Goal: Information Seeking & Learning: Learn about a topic

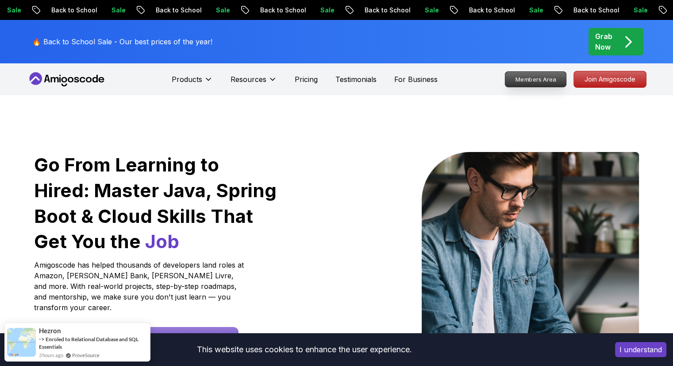
click at [543, 82] on p "Members Area" at bounding box center [535, 79] width 61 height 15
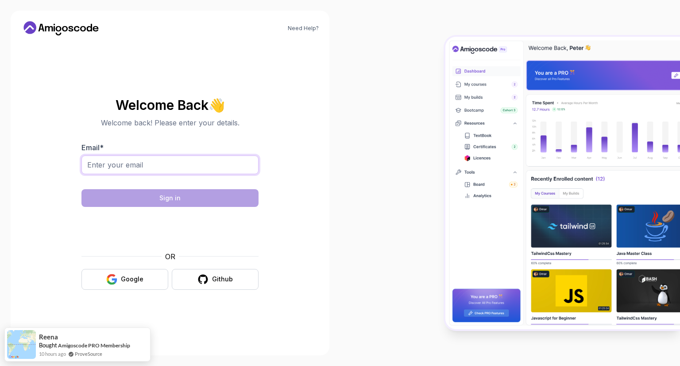
click at [178, 159] on input "Email *" at bounding box center [169, 164] width 177 height 19
type input "omoruyiomofonmwan@yahoo.com"
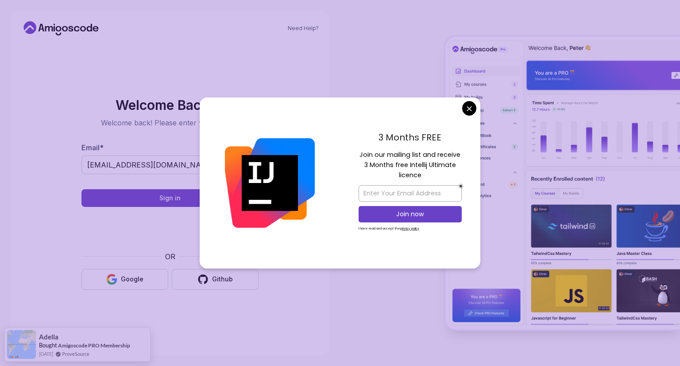
click at [473, 108] on body "Need Help? Welcome Back 👋 Welcome back! Please enter your details. Email * omor…" at bounding box center [340, 183] width 680 height 366
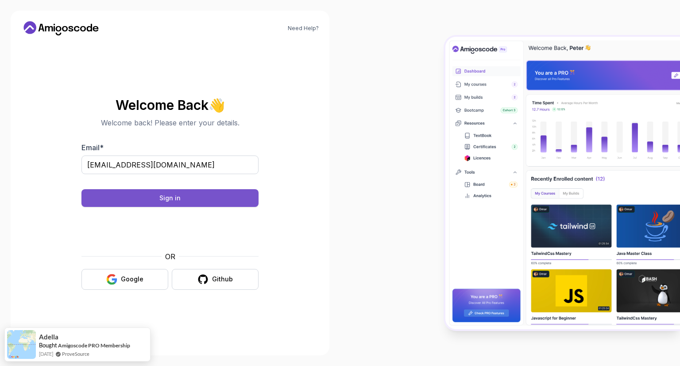
click at [177, 198] on div "Sign in" at bounding box center [169, 197] width 21 height 9
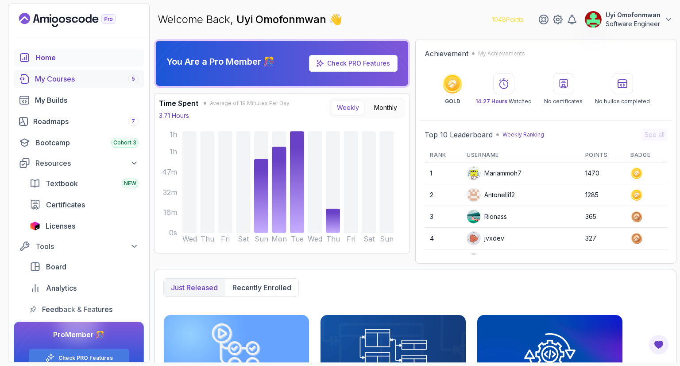
click at [62, 77] on div "My Courses 5" at bounding box center [87, 78] width 104 height 11
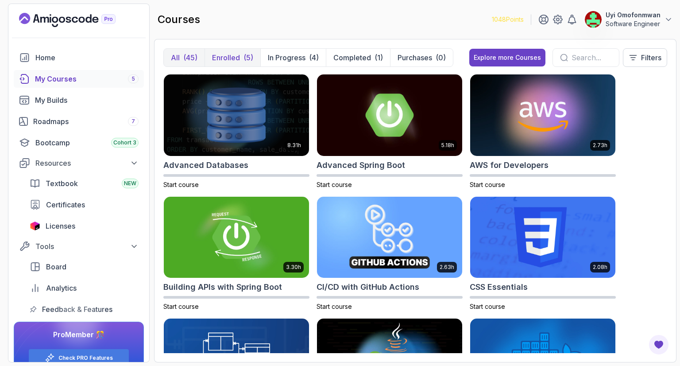
click at [237, 58] on p "Enrolled" at bounding box center [226, 57] width 28 height 11
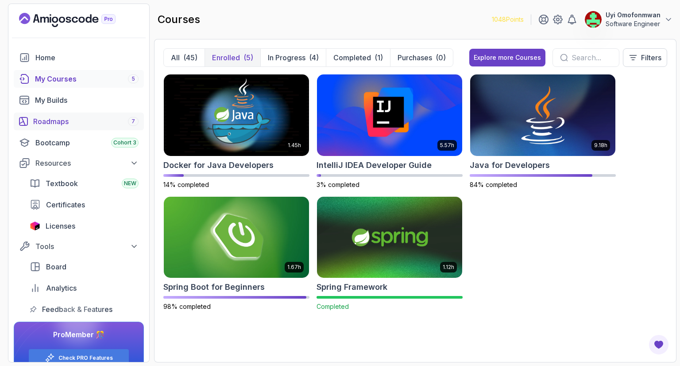
click at [62, 122] on div "Roadmaps 7" at bounding box center [85, 121] width 105 height 11
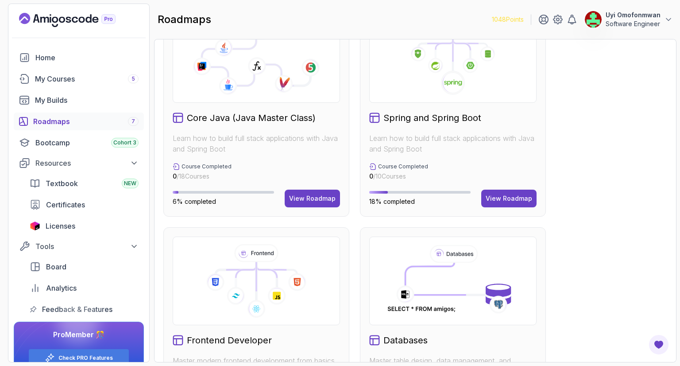
scroll to position [283, 0]
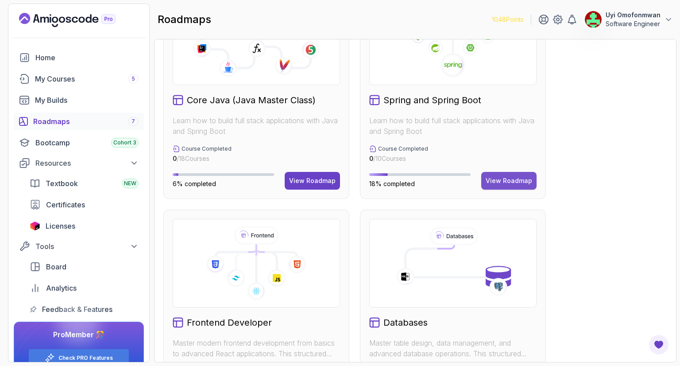
click at [509, 175] on button "View Roadmap" at bounding box center [508, 181] width 55 height 18
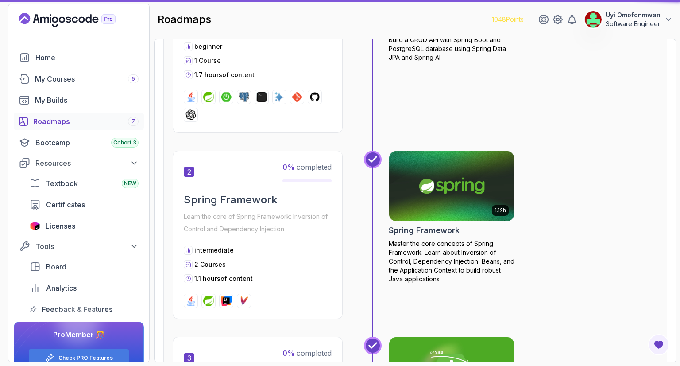
scroll to position [9, 0]
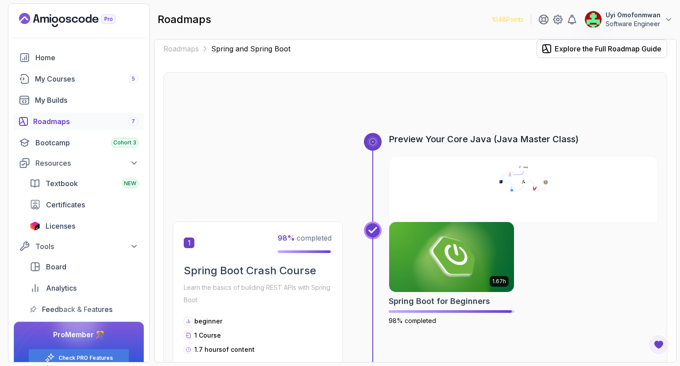
click at [566, 90] on div at bounding box center [415, 111] width 485 height 42
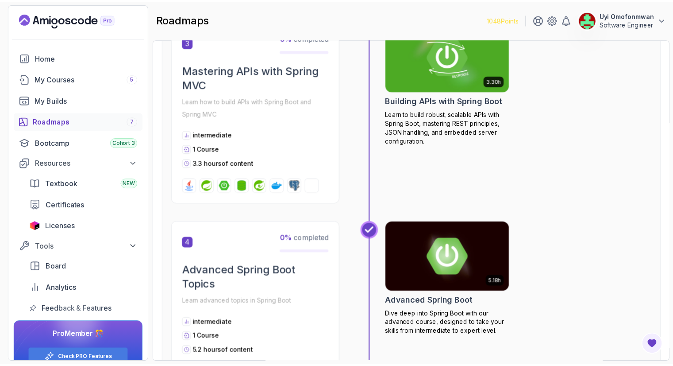
scroll to position [593, 0]
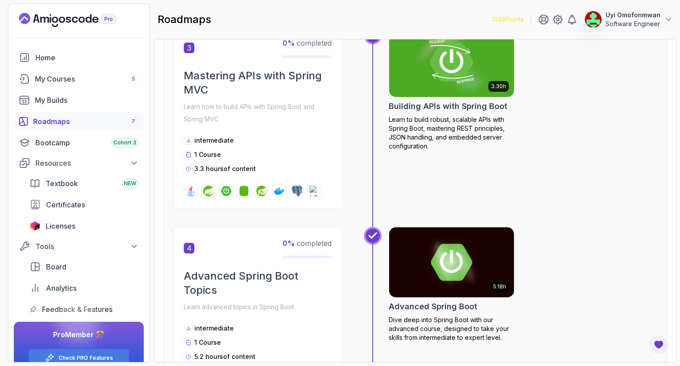
click at [419, 100] on h2 "Building APIs with Spring Boot" at bounding box center [448, 106] width 119 height 12
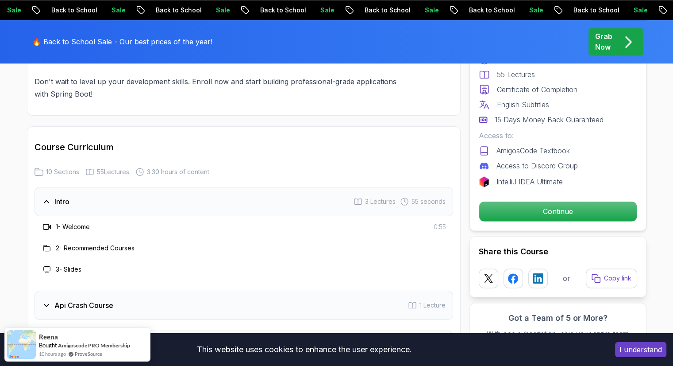
scroll to position [1347, 0]
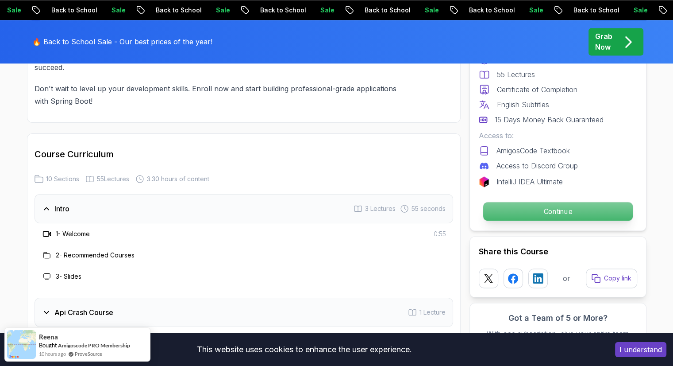
click at [551, 204] on p "Continue" at bounding box center [558, 211] width 150 height 19
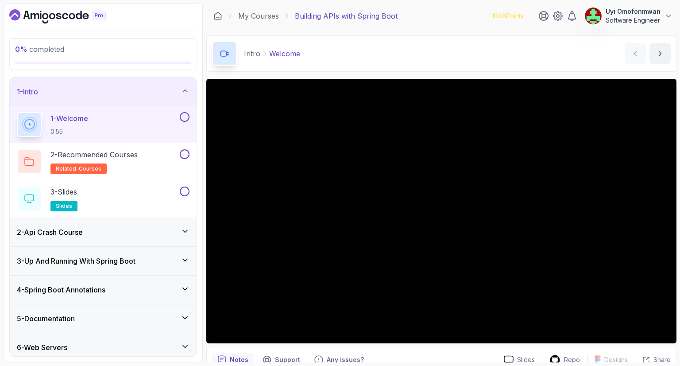
click at [561, 63] on div "Intro Welcome Welcome by [PERSON_NAME]" at bounding box center [441, 53] width 470 height 36
click at [181, 227] on icon at bounding box center [185, 231] width 9 height 9
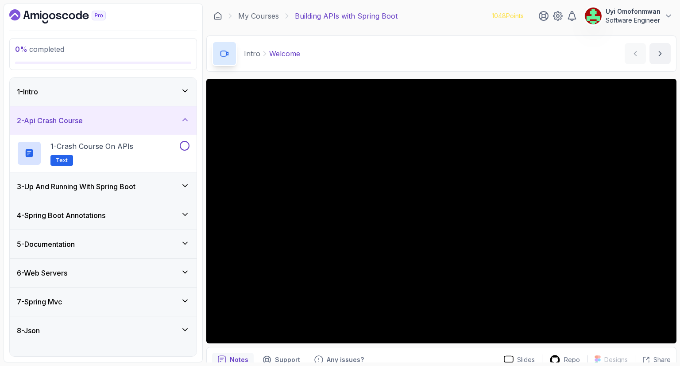
click at [181, 124] on div "2 - Api Crash Course" at bounding box center [103, 120] width 173 height 11
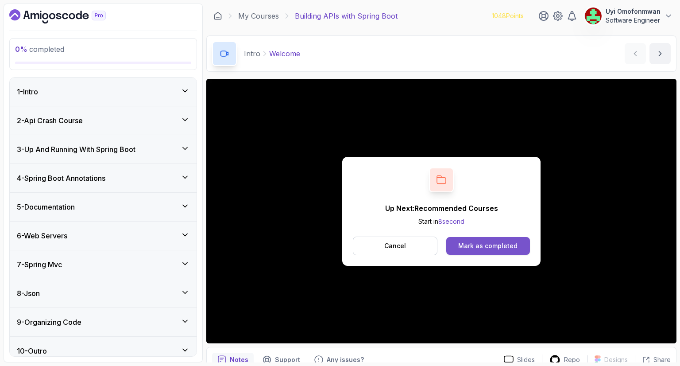
click at [468, 246] on div "Mark as completed" at bounding box center [487, 245] width 59 height 9
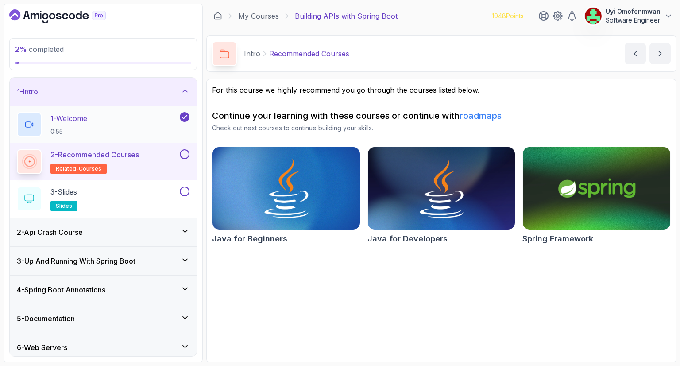
click at [188, 115] on icon at bounding box center [185, 116] width 8 height 9
click at [189, 117] on button at bounding box center [185, 117] width 10 height 10
click at [186, 155] on button at bounding box center [185, 154] width 10 height 10
click at [146, 203] on div "3 - Slides slides" at bounding box center [97, 198] width 161 height 25
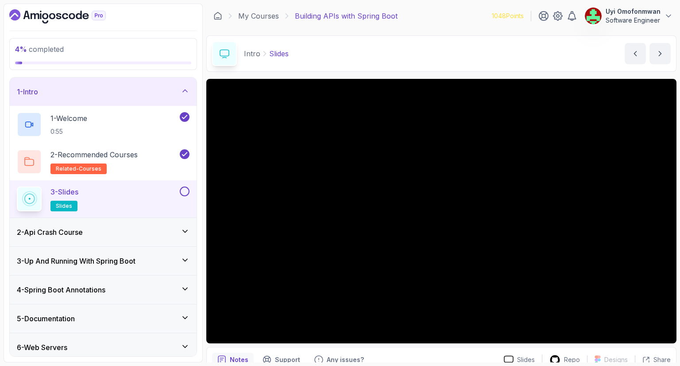
click at [182, 192] on button at bounding box center [185, 191] width 10 height 10
click at [181, 229] on icon at bounding box center [185, 231] width 9 height 9
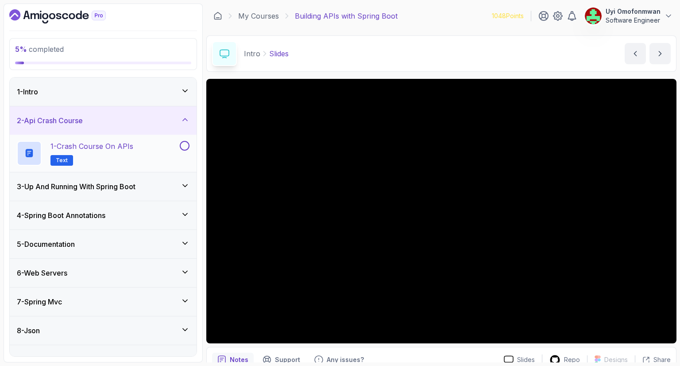
click at [110, 148] on p "1 - Crash Course on APIs" at bounding box center [91, 146] width 83 height 11
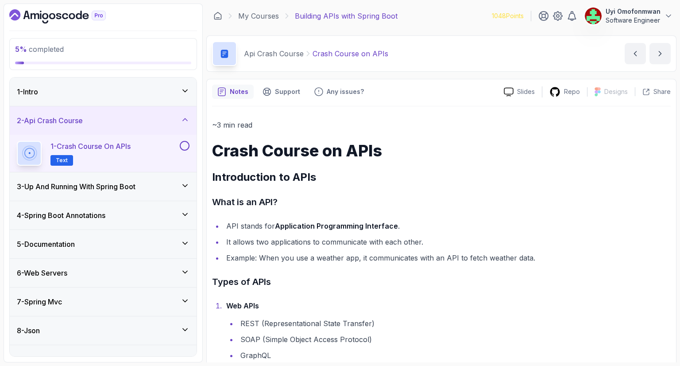
click at [617, 149] on h1 "Crash Course on APIs" at bounding box center [441, 151] width 459 height 18
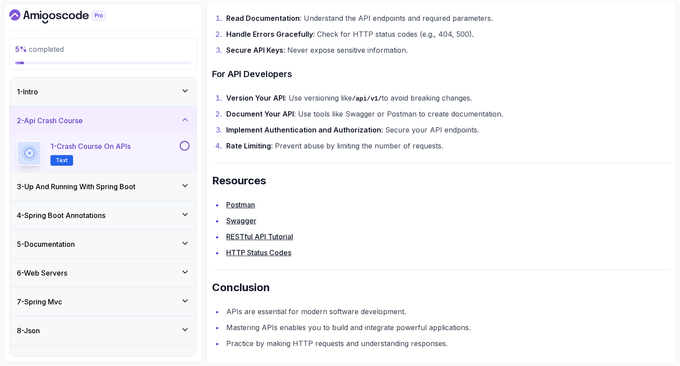
scroll to position [1725, 0]
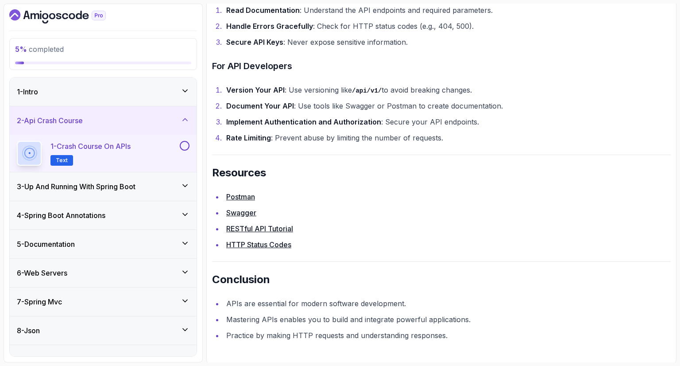
click at [185, 145] on button at bounding box center [185, 146] width 10 height 10
click at [183, 121] on icon at bounding box center [185, 119] width 9 height 9
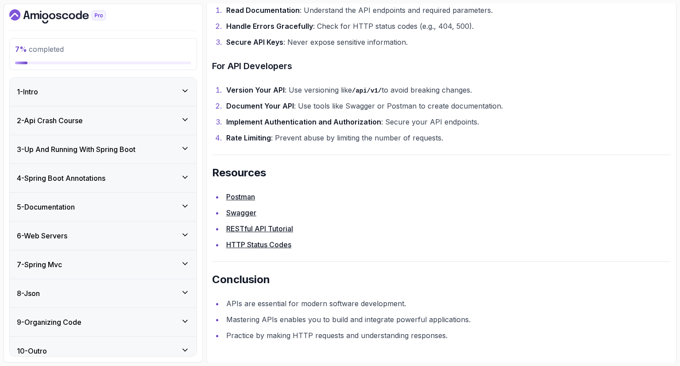
click at [178, 148] on div "3 - Up And Running With Spring Boot" at bounding box center [103, 149] width 173 height 11
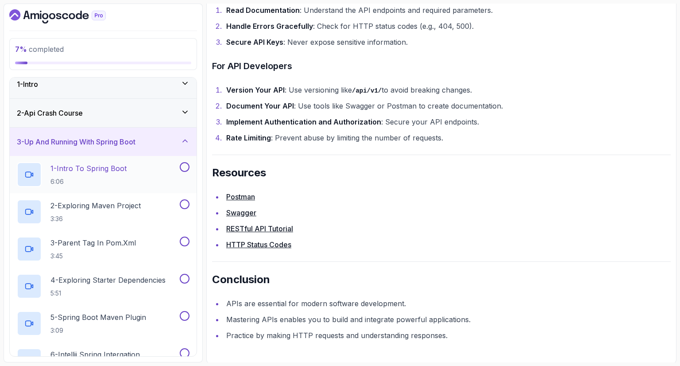
scroll to position [0, 0]
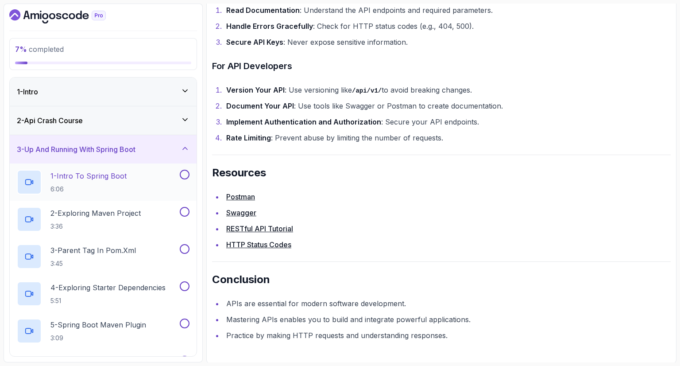
click at [110, 178] on p "1 - Intro To Spring Boot" at bounding box center [88, 175] width 76 height 11
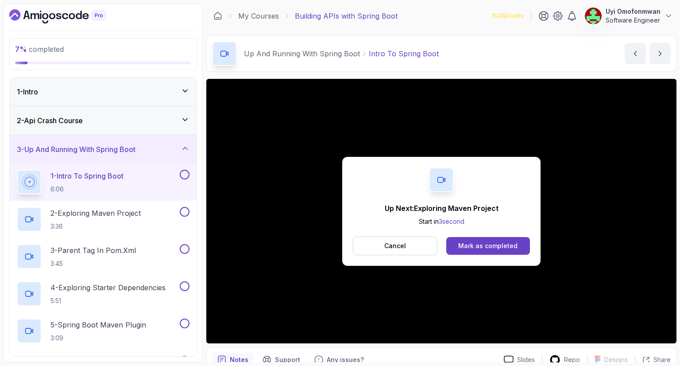
click at [182, 174] on button at bounding box center [185, 175] width 10 height 10
click at [478, 239] on button "Mark as completed" at bounding box center [488, 246] width 84 height 18
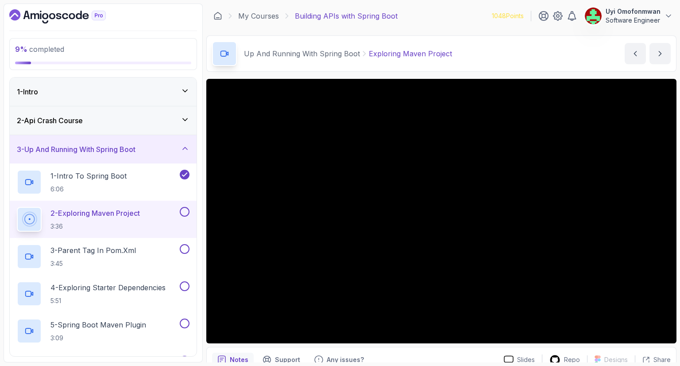
click at [137, 24] on div "9 % completed 1 - Intro 2 - Api Crash Course 3 - Up And Running With Spring Boo…" at bounding box center [103, 183] width 199 height 359
click at [80, 120] on h3 "2 - Api Crash Course" at bounding box center [50, 120] width 66 height 11
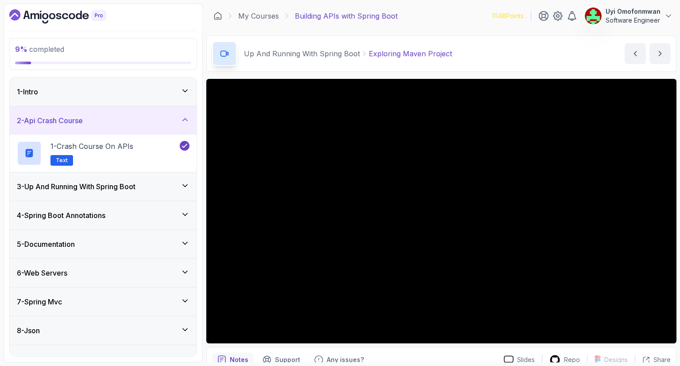
click at [80, 120] on h3 "2 - Api Crash Course" at bounding box center [50, 120] width 66 height 11
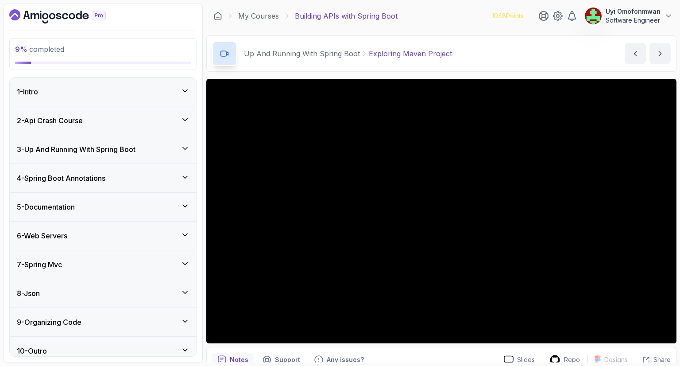
click at [89, 148] on h3 "3 - Up And Running With Spring Boot" at bounding box center [76, 149] width 119 height 11
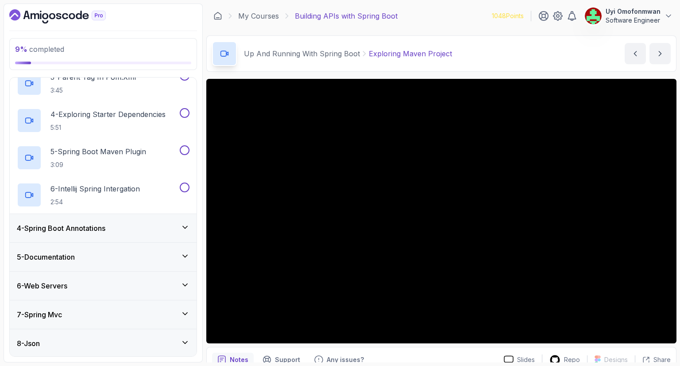
scroll to position [230, 0]
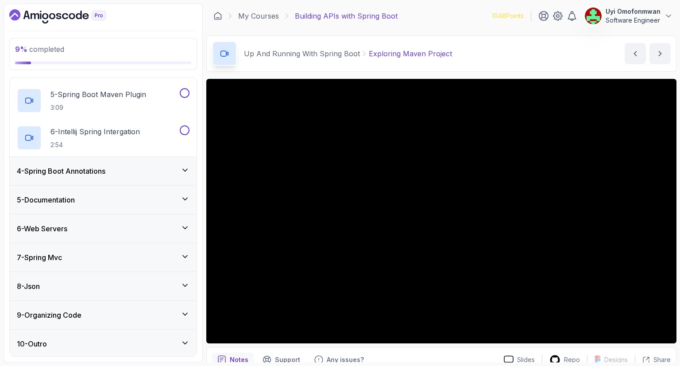
click at [89, 176] on div "4 - Spring Boot Annotations" at bounding box center [103, 171] width 187 height 28
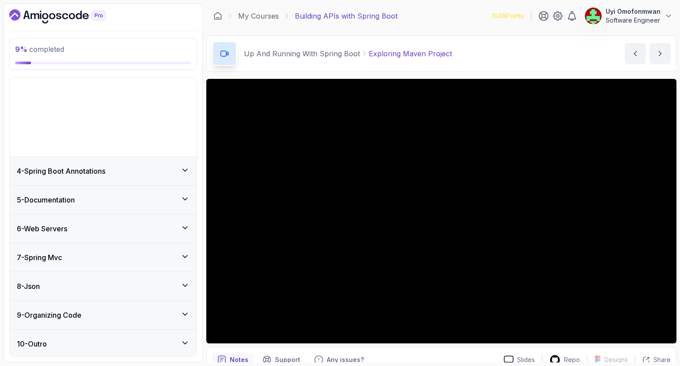
scroll to position [8, 0]
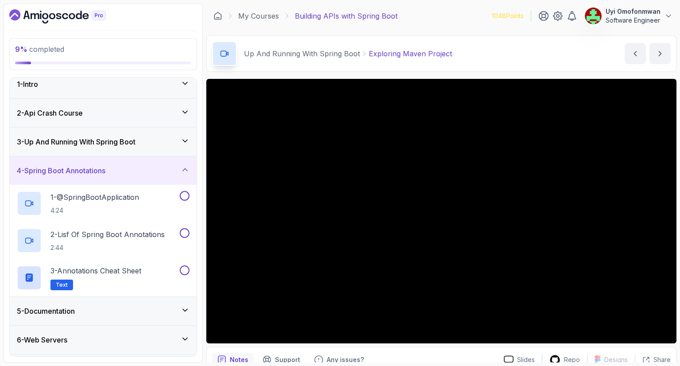
click at [90, 167] on h3 "4 - Spring Boot Annotations" at bounding box center [61, 170] width 89 height 11
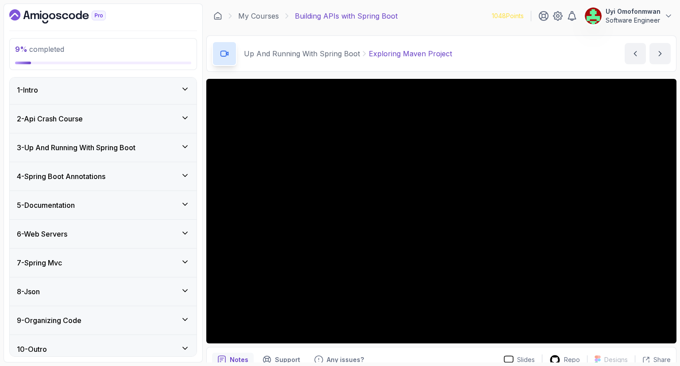
scroll to position [0, 0]
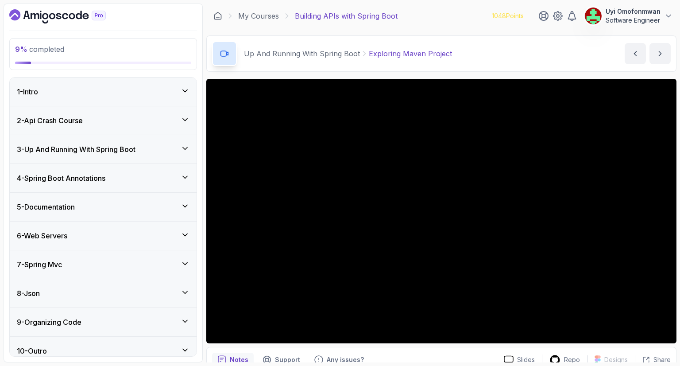
click at [590, 64] on div "Up And Running With Spring Boot Exploring Maven Project Exploring Maven Project…" at bounding box center [441, 53] width 470 height 36
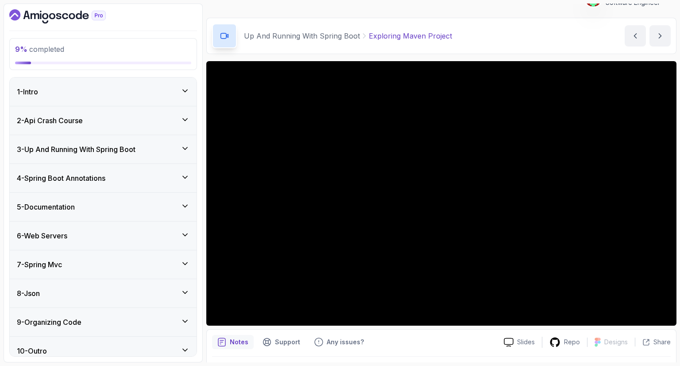
scroll to position [42, 0]
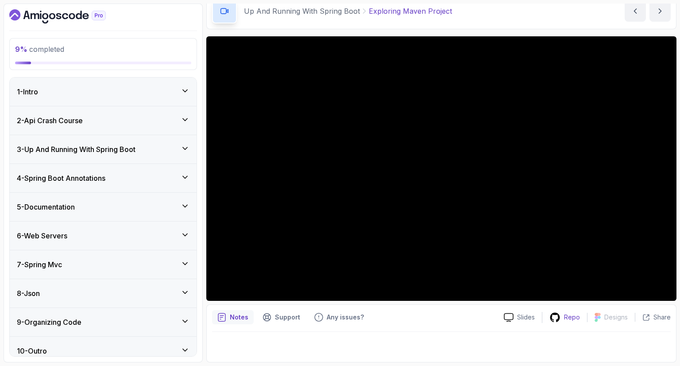
click at [565, 319] on p "Repo" at bounding box center [572, 317] width 16 height 9
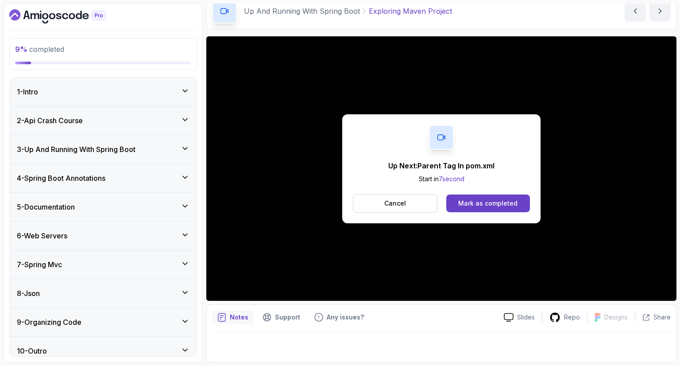
click at [178, 121] on div "2 - Api Crash Course" at bounding box center [103, 120] width 173 height 11
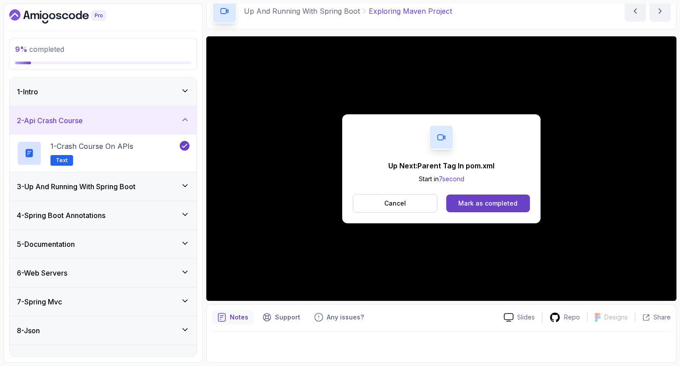
click at [178, 121] on div "2 - Api Crash Course" at bounding box center [103, 120] width 173 height 11
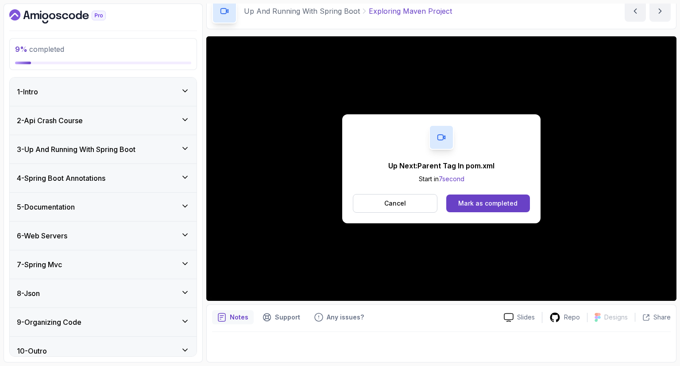
click at [181, 148] on div "3 - Up And Running With Spring Boot" at bounding box center [103, 149] width 173 height 11
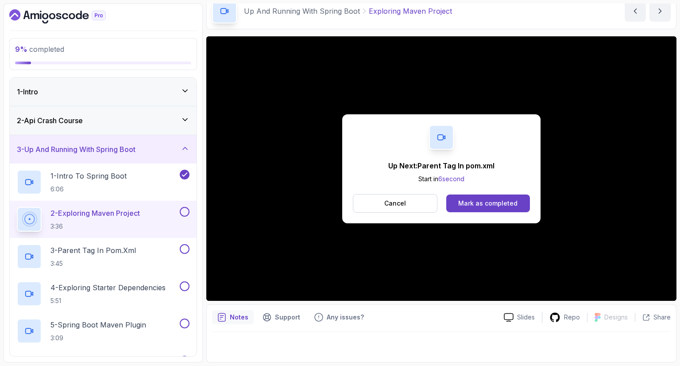
click at [183, 210] on button at bounding box center [185, 212] width 10 height 10
click at [127, 248] on p "3 - Parent Tag In pom.xml" at bounding box center [92, 250] width 85 height 11
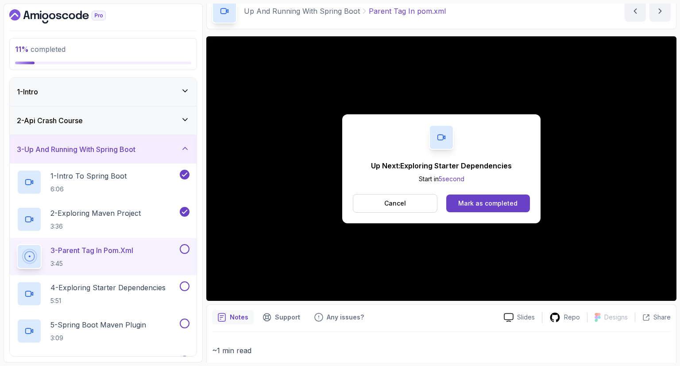
click at [187, 247] on button at bounding box center [185, 249] width 10 height 10
click at [475, 206] on div "Mark as completed" at bounding box center [487, 203] width 59 height 9
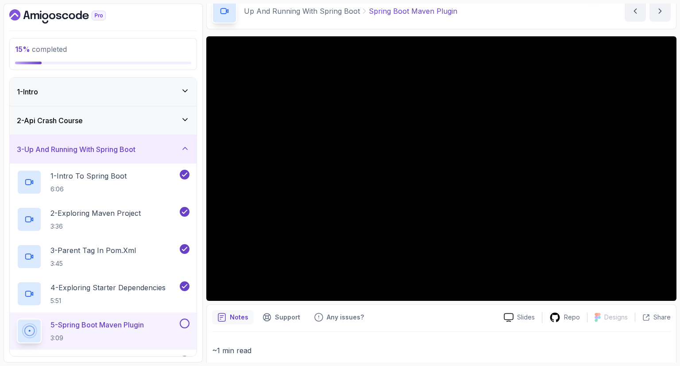
click at [481, 345] on p "~1 min read" at bounding box center [441, 350] width 459 height 12
click at [147, 28] on div "15 % completed 1 - Intro 2 - Api Crash Course 3 - Up And Running With Spring Bo…" at bounding box center [103, 183] width 199 height 359
click at [130, 147] on h3 "3 - Up And Running With Spring Boot" at bounding box center [76, 149] width 119 height 11
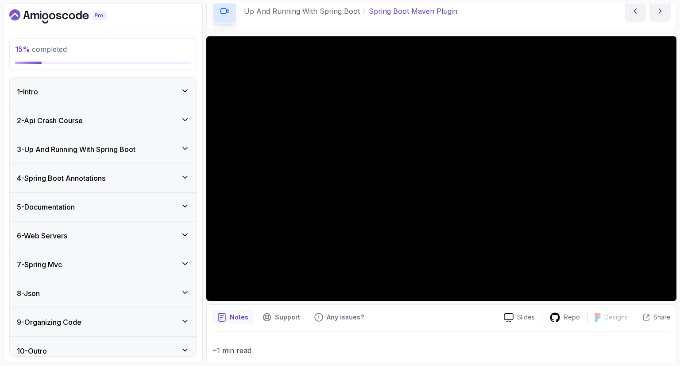
click at [130, 147] on h3 "3 - Up And Running With Spring Boot" at bounding box center [76, 149] width 119 height 11
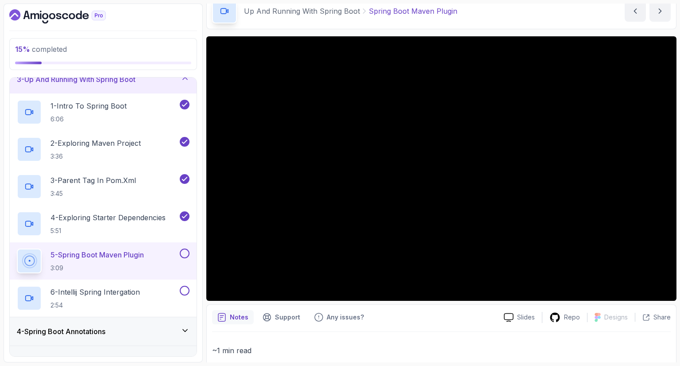
scroll to position [142, 0]
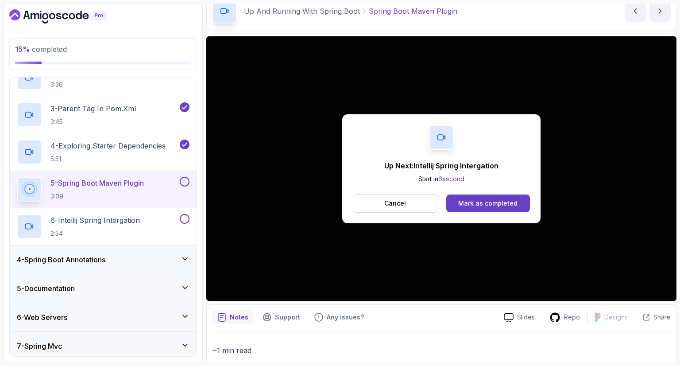
click at [185, 183] on button at bounding box center [185, 182] width 10 height 10
click at [478, 201] on div "Mark as completed" at bounding box center [487, 203] width 59 height 9
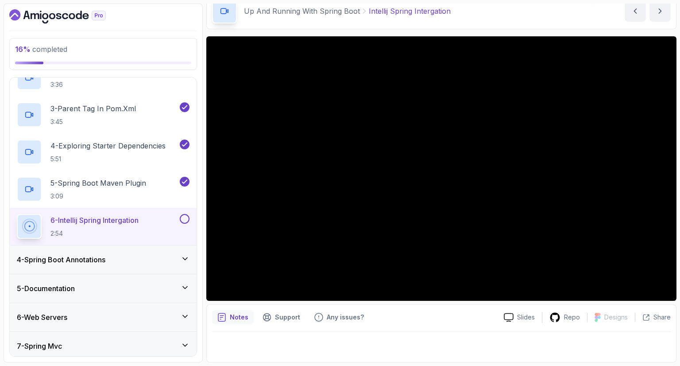
click at [174, 260] on div "4 - Spring Boot Annotations" at bounding box center [103, 259] width 173 height 11
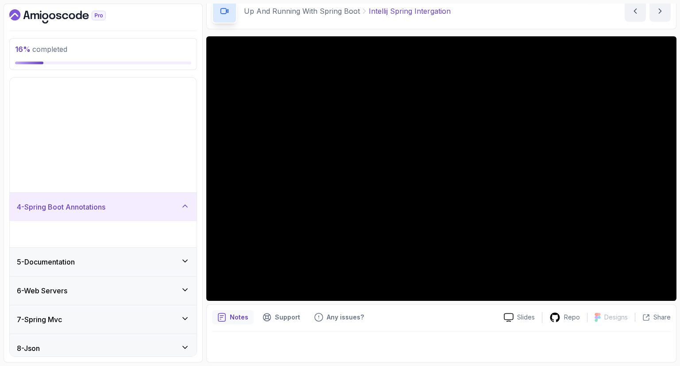
scroll to position [8, 0]
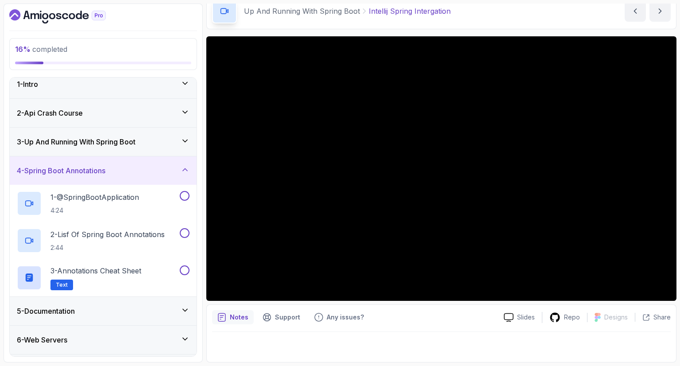
click at [136, 167] on div "4 - Spring Boot Annotations" at bounding box center [103, 170] width 173 height 11
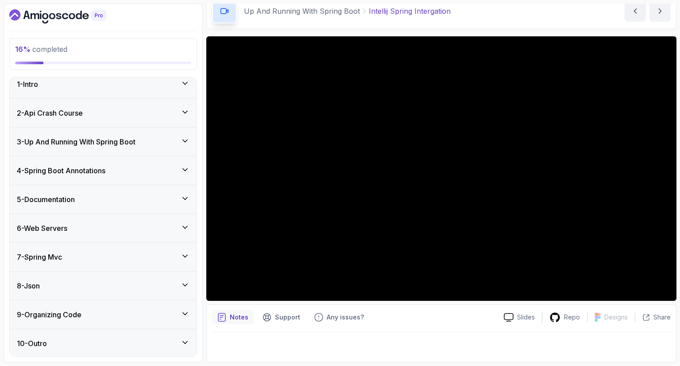
click at [143, 224] on div "6 - Web Servers" at bounding box center [103, 228] width 173 height 11
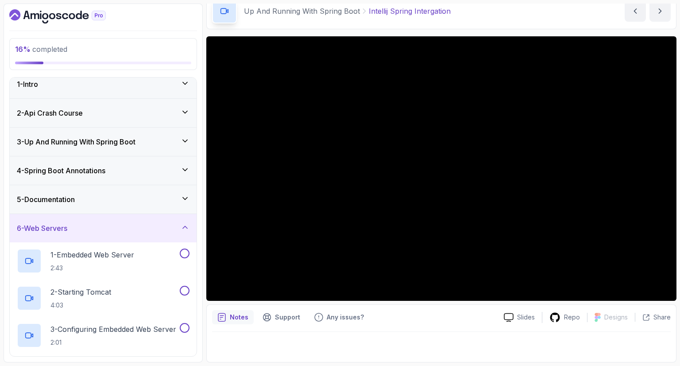
click at [137, 232] on div "6 - Web Servers" at bounding box center [103, 228] width 187 height 28
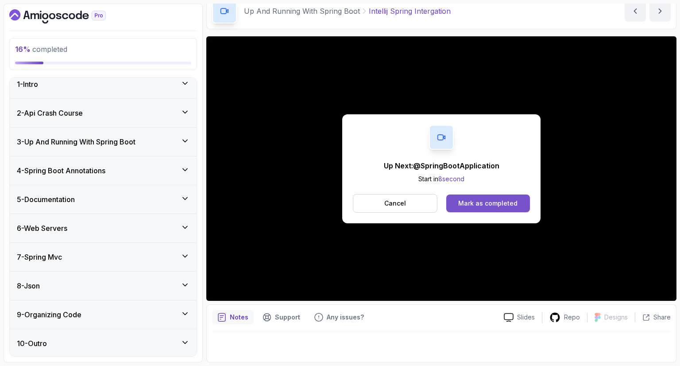
click at [484, 199] on div "Mark as completed" at bounding box center [487, 203] width 59 height 9
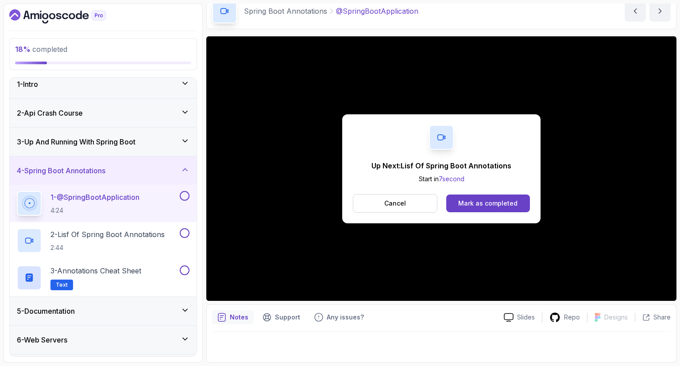
click at [185, 193] on button at bounding box center [185, 196] width 10 height 10
click at [488, 202] on div "Mark as completed" at bounding box center [487, 203] width 59 height 9
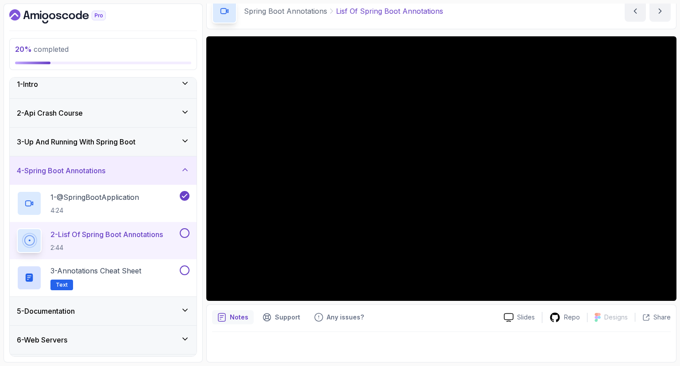
click at [184, 234] on button at bounding box center [185, 233] width 10 height 10
click at [145, 169] on div "4 - Spring Boot Annotations" at bounding box center [103, 170] width 173 height 11
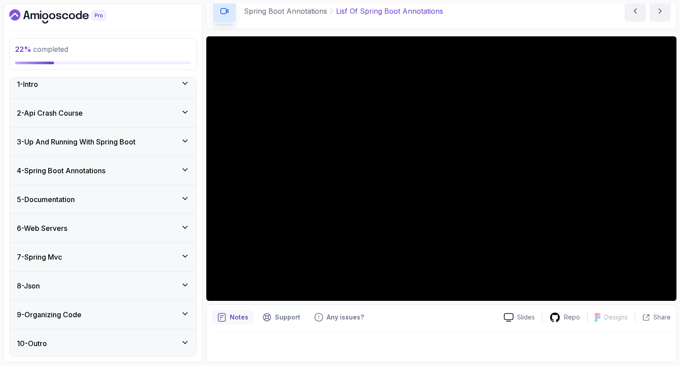
click at [134, 197] on div "5 - Documentation" at bounding box center [103, 199] width 173 height 11
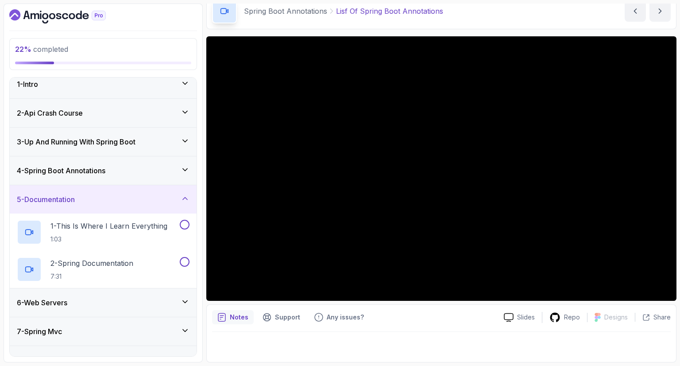
click at [134, 197] on div "5 - Documentation" at bounding box center [103, 199] width 173 height 11
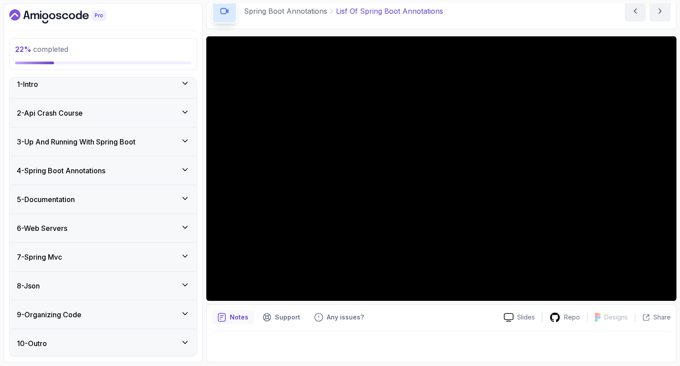
click at [156, 236] on div "6 - Web Servers" at bounding box center [103, 228] width 187 height 28
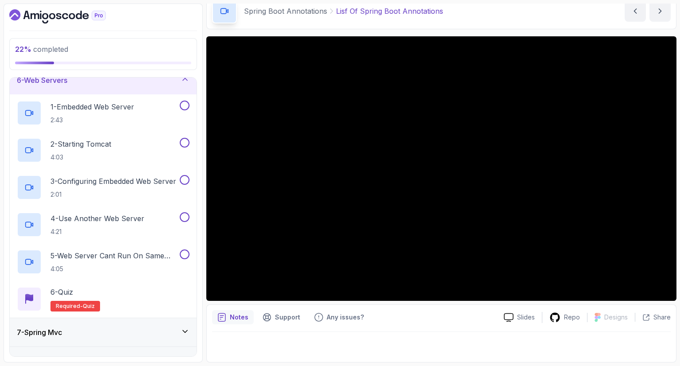
scroll to position [149, 0]
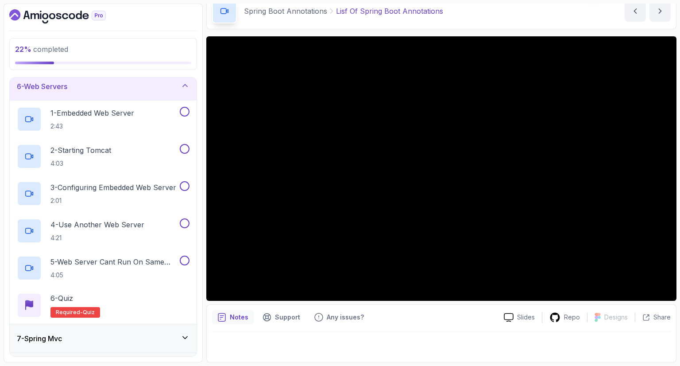
click at [120, 91] on div "6 - Web Servers" at bounding box center [103, 86] width 187 height 28
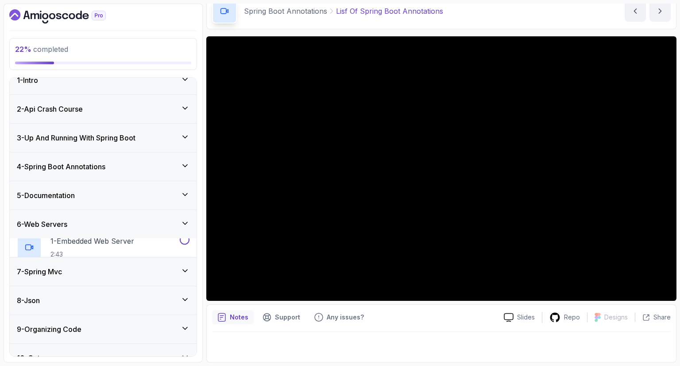
scroll to position [8, 0]
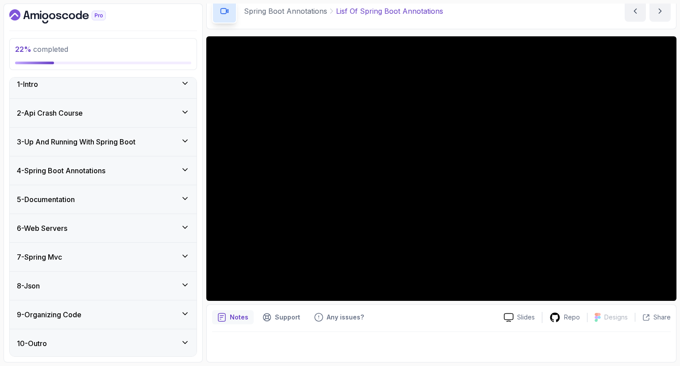
click at [97, 251] on div "7 - Spring Mvc" at bounding box center [103, 256] width 173 height 11
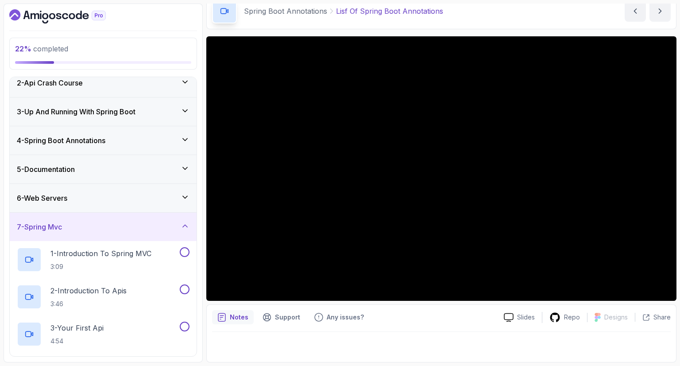
scroll to position [35, 0]
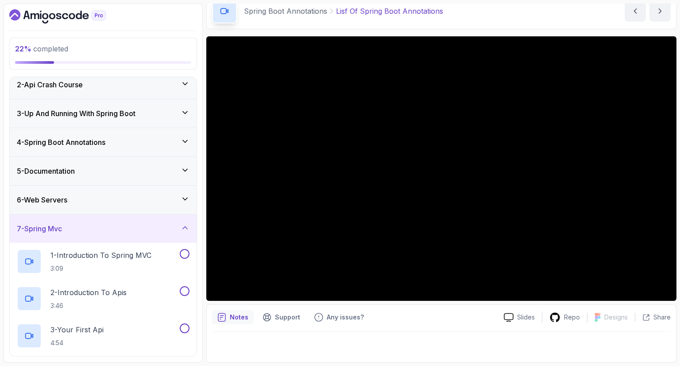
click at [95, 228] on div "7 - Spring Mvc" at bounding box center [103, 228] width 173 height 11
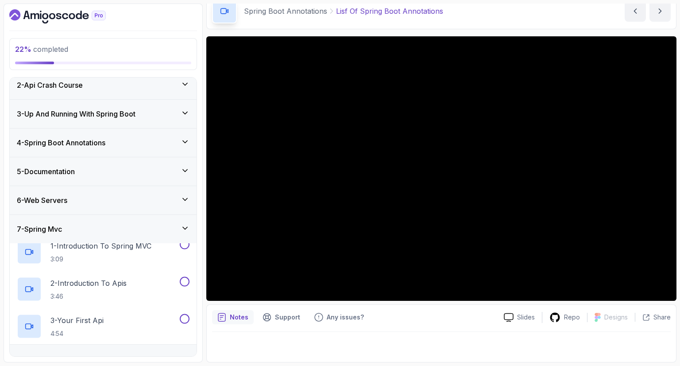
scroll to position [8, 0]
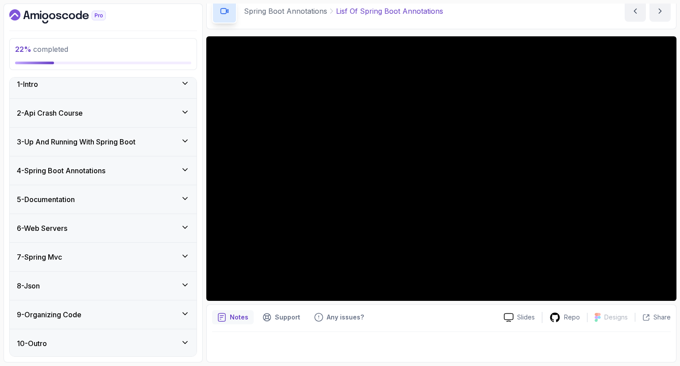
click at [67, 291] on div "8 - Json" at bounding box center [103, 285] width 187 height 28
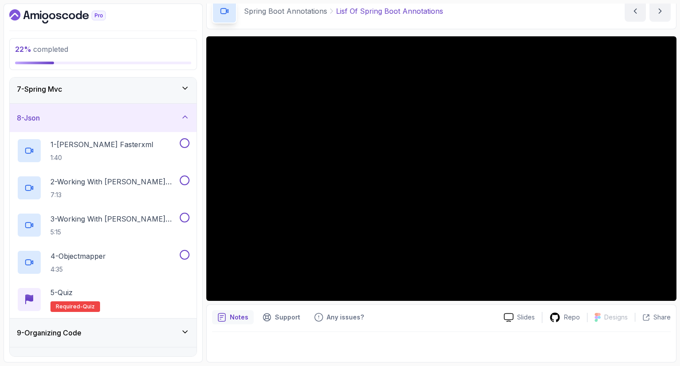
scroll to position [158, 0]
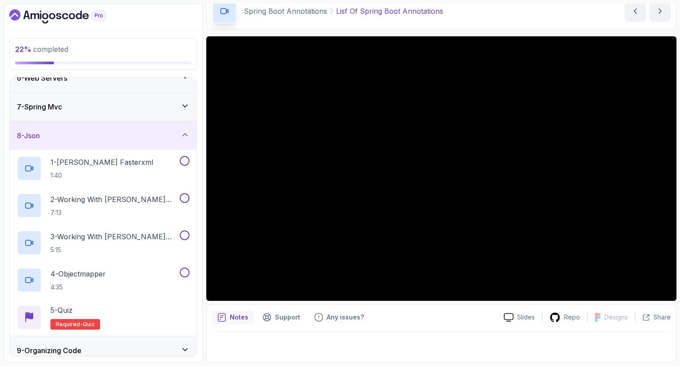
click at [53, 130] on div "8 - Json" at bounding box center [103, 135] width 173 height 11
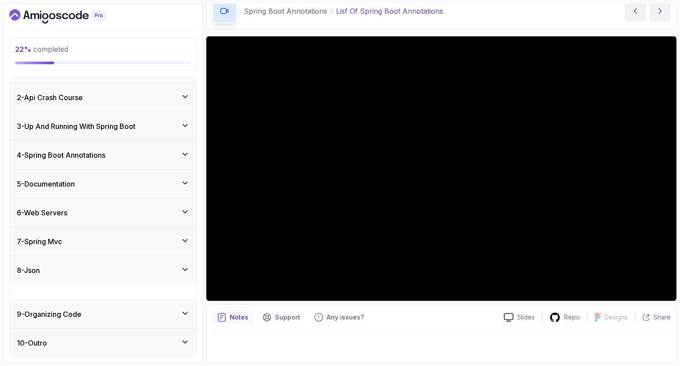
scroll to position [8, 0]
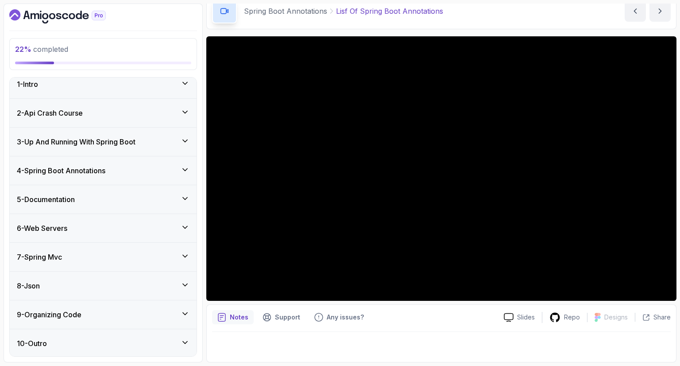
click at [69, 315] on h3 "9 - Organizing Code" at bounding box center [49, 314] width 65 height 11
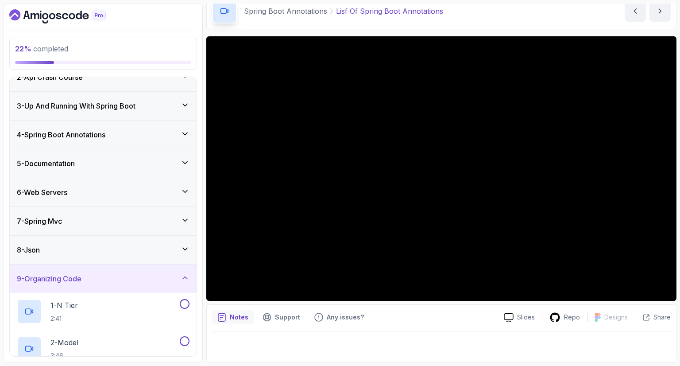
scroll to position [42, 0]
click at [69, 271] on div "9 - Organizing Code" at bounding box center [103, 279] width 187 height 28
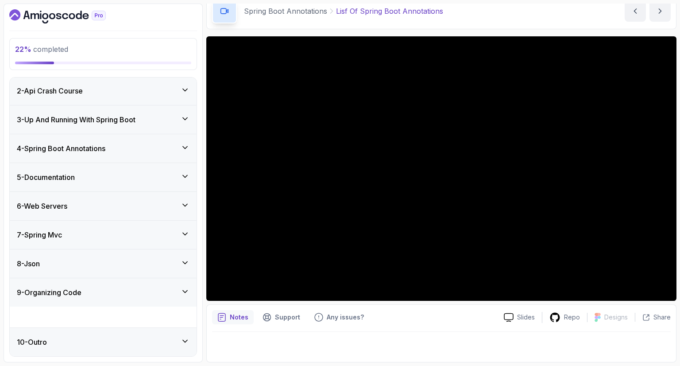
scroll to position [8, 0]
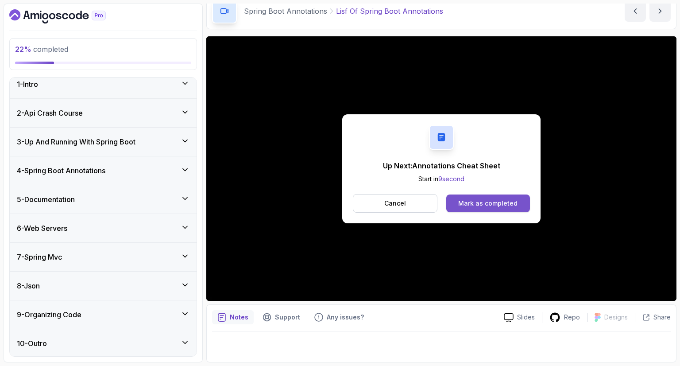
click at [478, 205] on div "Mark as completed" at bounding box center [487, 203] width 59 height 9
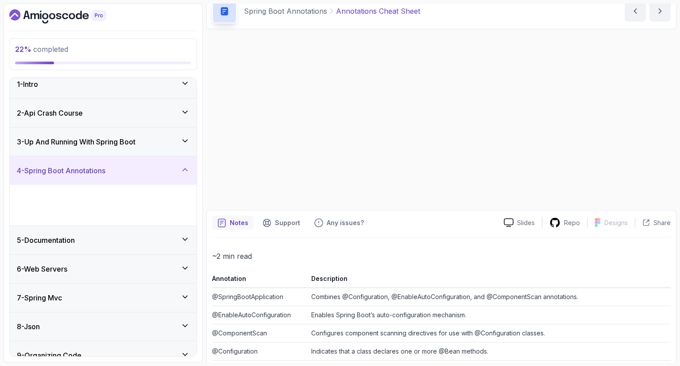
scroll to position [41, 0]
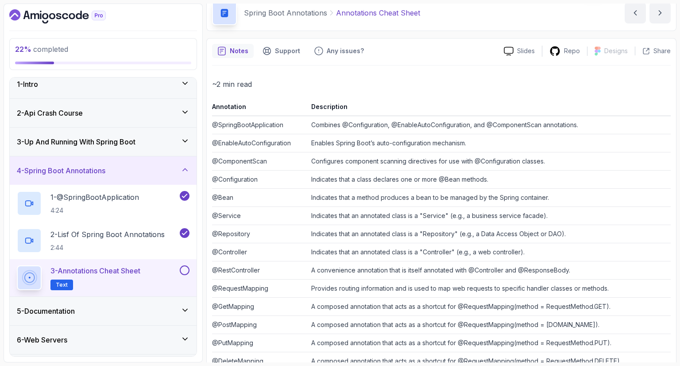
click at [468, 87] on p "~2 min read" at bounding box center [441, 84] width 459 height 12
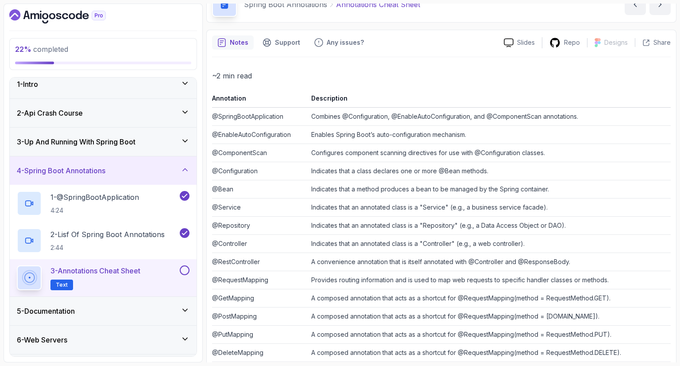
scroll to position [0, 0]
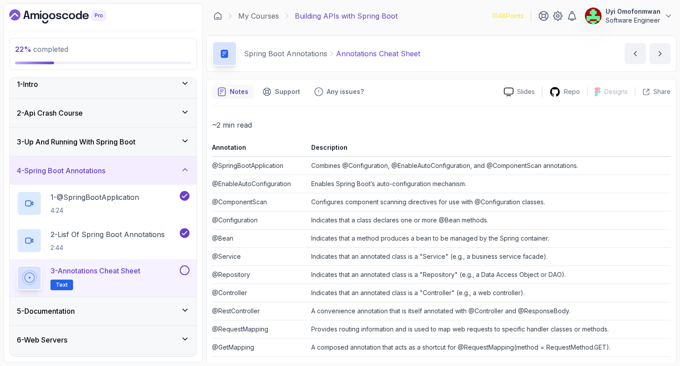
click at [414, 117] on div "~2 min read Annotation Description @SpringBootApplication Combines @Configurati…" at bounding box center [441, 346] width 459 height 480
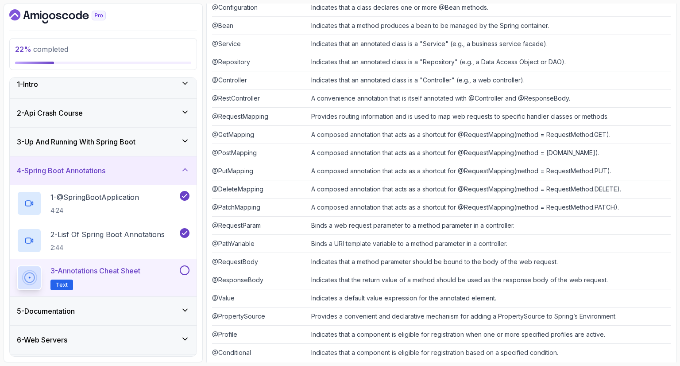
scroll to position [228, 0]
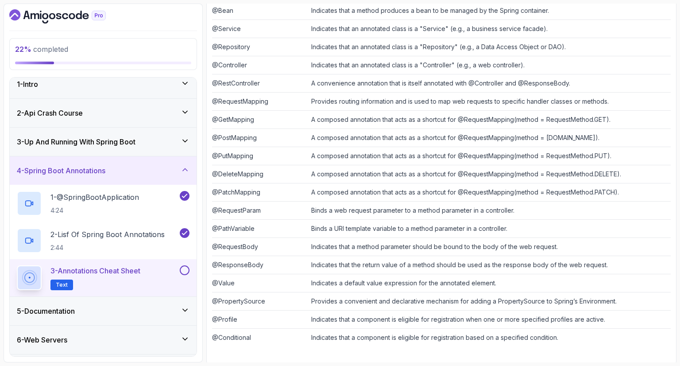
click at [183, 271] on button at bounding box center [185, 270] width 10 height 10
click at [174, 166] on div "4 - Spring Boot Annotations" at bounding box center [103, 170] width 173 height 11
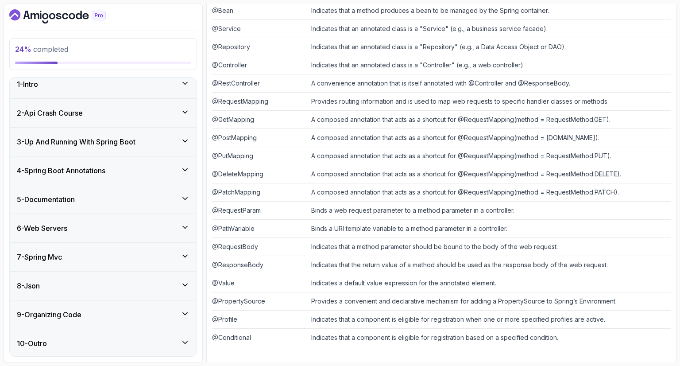
click at [182, 194] on icon at bounding box center [185, 198] width 9 height 9
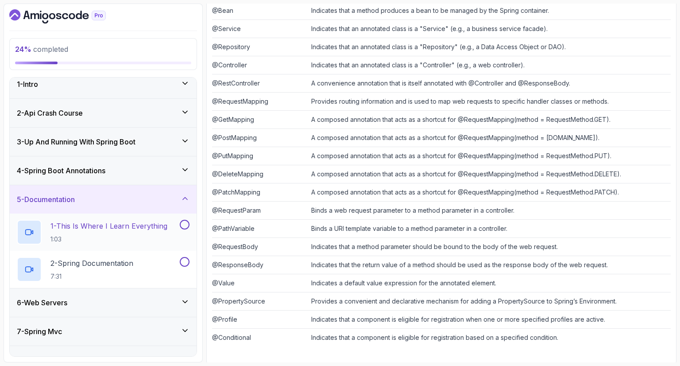
click at [135, 222] on p "1 - This Is Where I Learn Everything" at bounding box center [108, 225] width 117 height 11
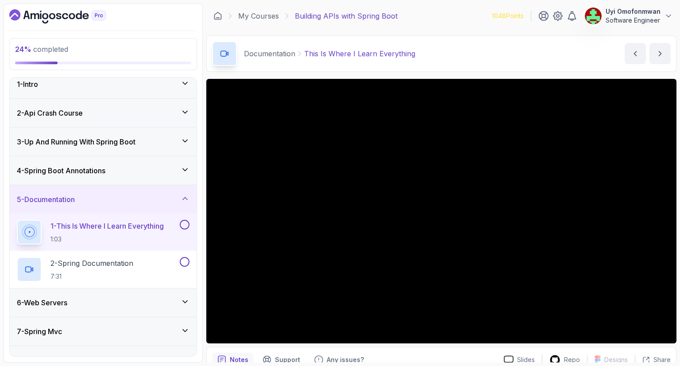
click at [180, 196] on div "5 - Documentation" at bounding box center [103, 199] width 173 height 11
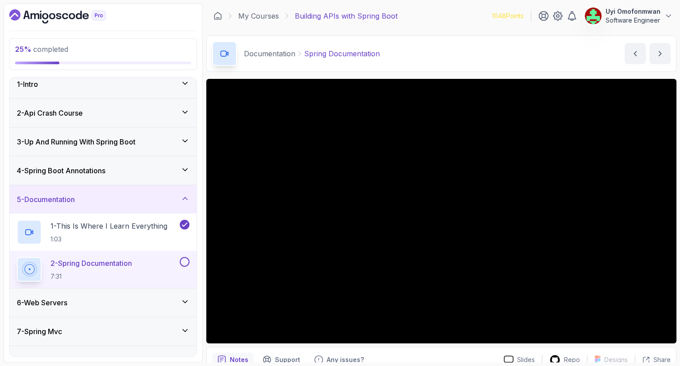
click at [452, 45] on div "Documentation Spring Documentation Spring Documentation by [PERSON_NAME]" at bounding box center [441, 53] width 470 height 36
click at [144, 198] on div "5 - Documentation" at bounding box center [103, 199] width 173 height 11
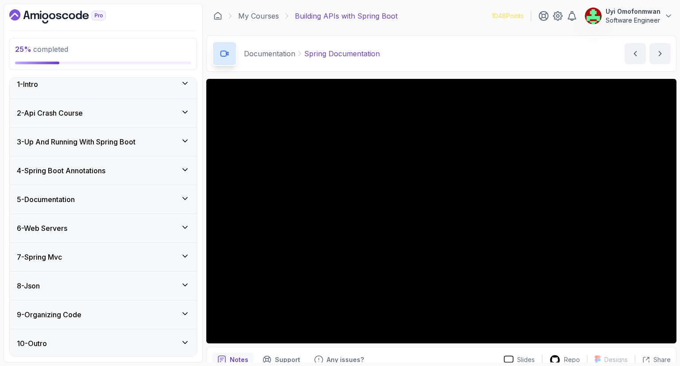
click at [144, 228] on div "6 - Web Servers" at bounding box center [103, 228] width 173 height 11
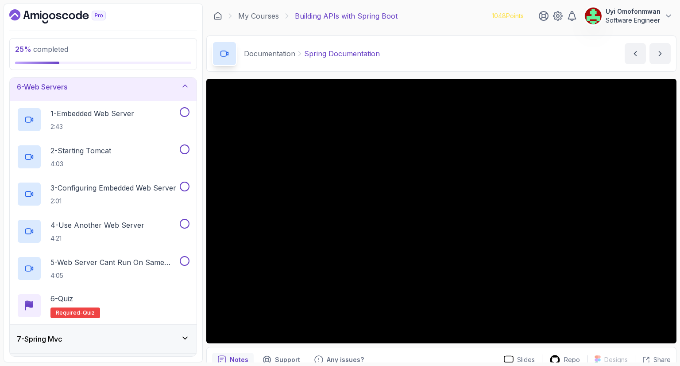
scroll to position [149, 0]
click at [106, 89] on div "6 - Web Servers" at bounding box center [103, 86] width 173 height 11
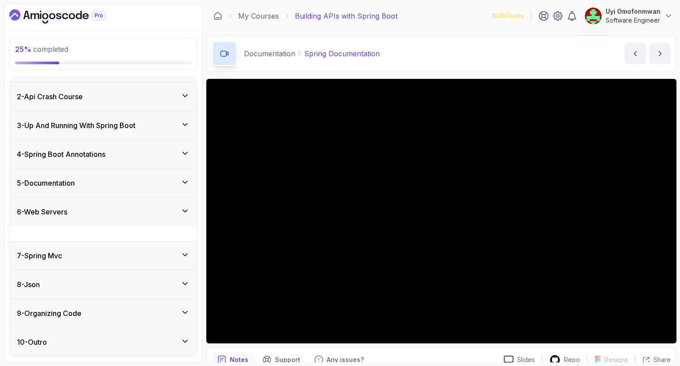
scroll to position [8, 0]
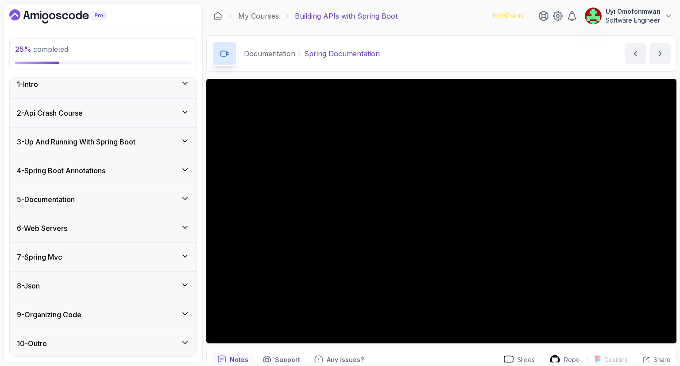
click at [78, 261] on div "7 - Spring Mvc" at bounding box center [103, 256] width 173 height 11
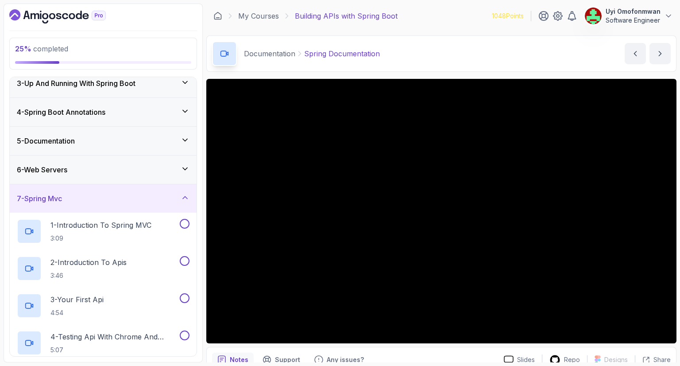
scroll to position [61, 0]
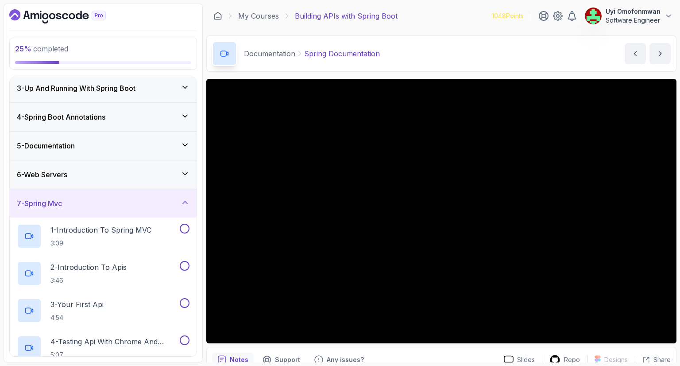
click at [83, 195] on div "7 - Spring Mvc" at bounding box center [103, 203] width 187 height 28
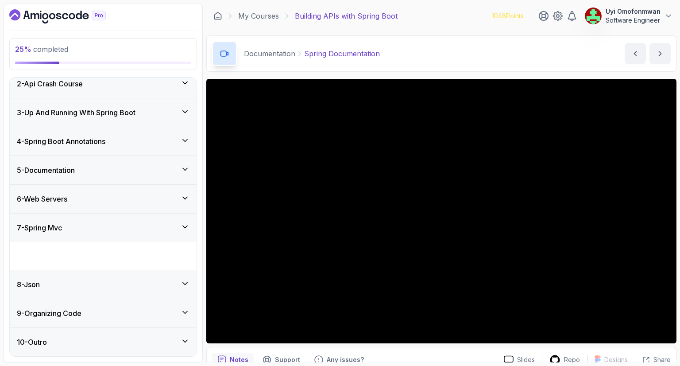
scroll to position [8, 0]
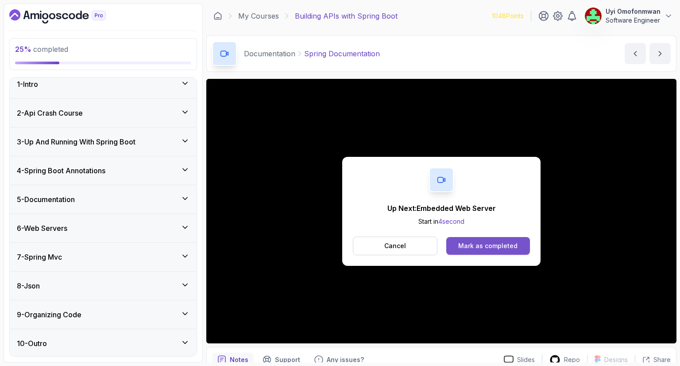
click at [480, 242] on div "Mark as completed" at bounding box center [487, 245] width 59 height 9
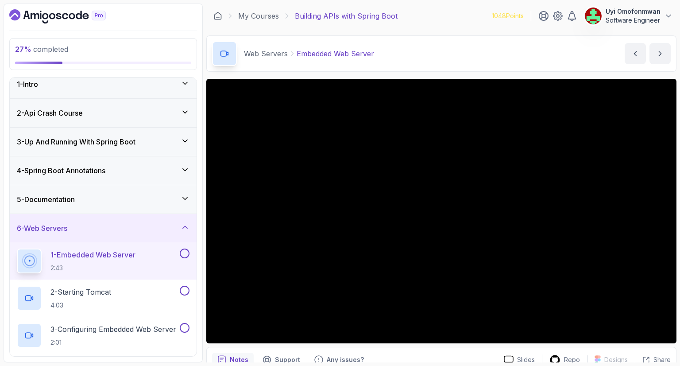
click at [177, 201] on div "5 - Documentation" at bounding box center [103, 199] width 173 height 11
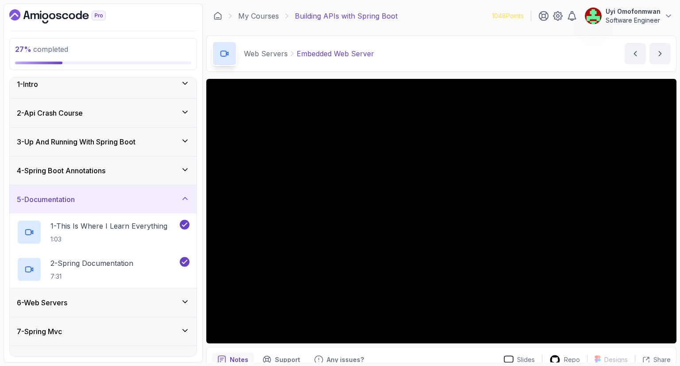
click at [181, 195] on icon at bounding box center [185, 198] width 9 height 9
